Goal: Navigation & Orientation: Find specific page/section

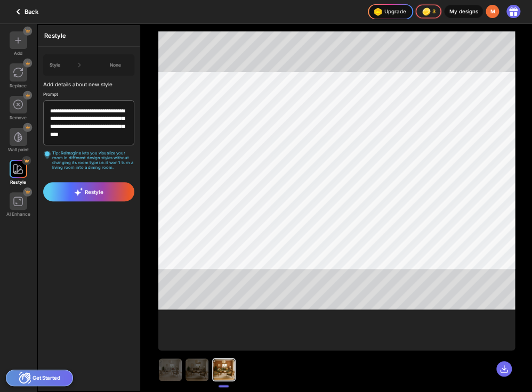
click at [466, 10] on div "My designs" at bounding box center [463, 11] width 39 height 13
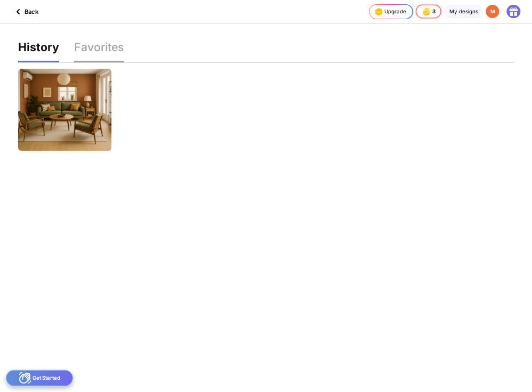
click at [101, 53] on div "Favorites" at bounding box center [99, 52] width 50 height 20
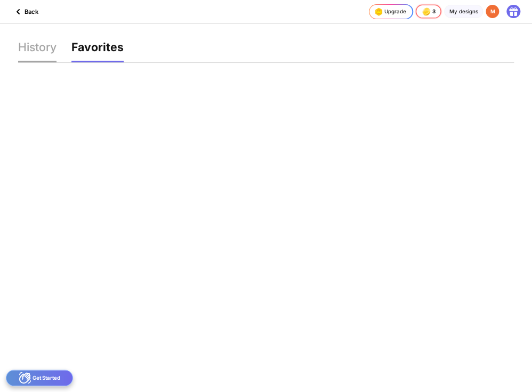
click at [39, 48] on div "History" at bounding box center [37, 52] width 38 height 20
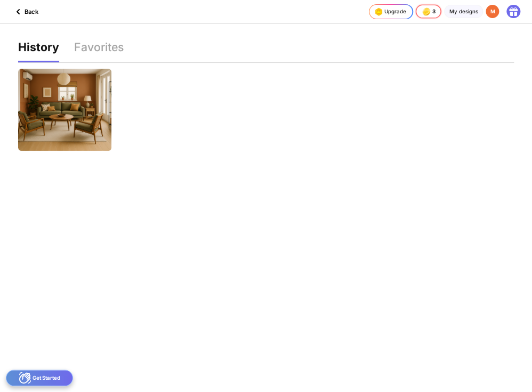
click at [20, 10] on icon at bounding box center [18, 11] width 13 height 13
